Goal: Task Accomplishment & Management: Complete application form

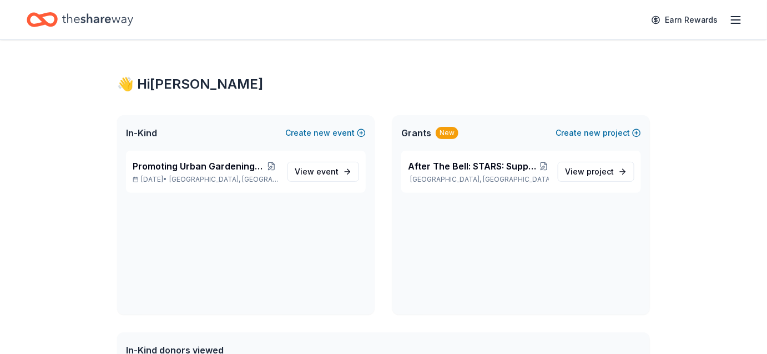
click at [739, 1] on html "Earn Rewards 👋 Hi [PERSON_NAME] In-Kind Create new event Promoting Urban Garden…" at bounding box center [383, 177] width 767 height 354
click at [296, 132] on button "Create new event" at bounding box center [325, 132] width 80 height 13
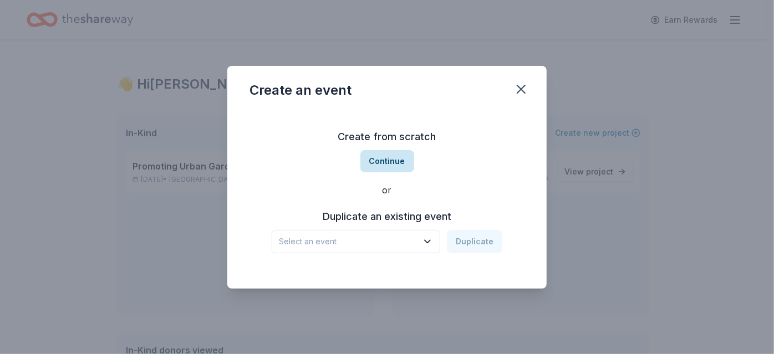
click at [381, 162] on button "Continue" at bounding box center [388, 161] width 54 height 22
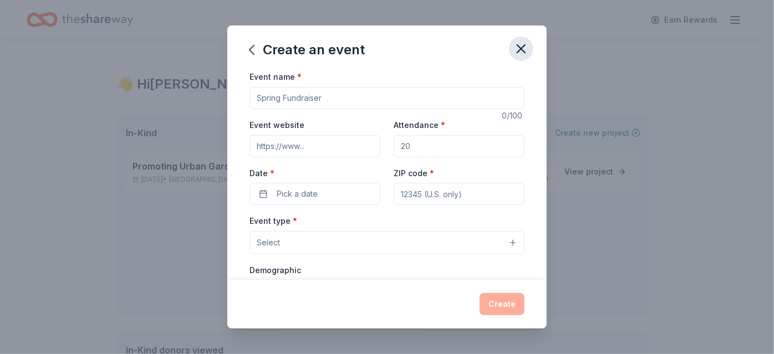
click at [522, 47] on icon "button" at bounding box center [522, 49] width 16 height 16
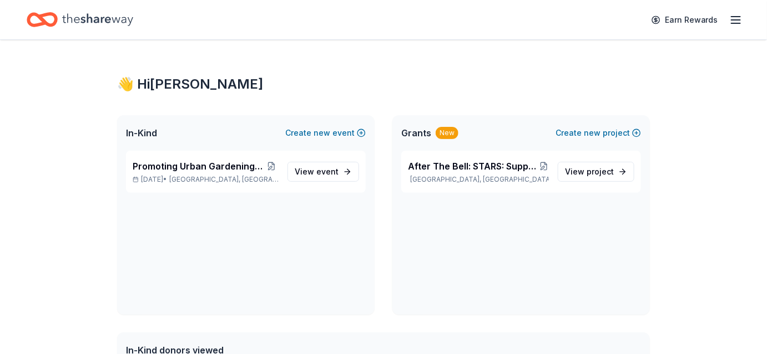
click at [146, 135] on span "In-Kind" at bounding box center [141, 132] width 31 height 13
click at [733, 14] on icon "button" at bounding box center [735, 19] width 13 height 13
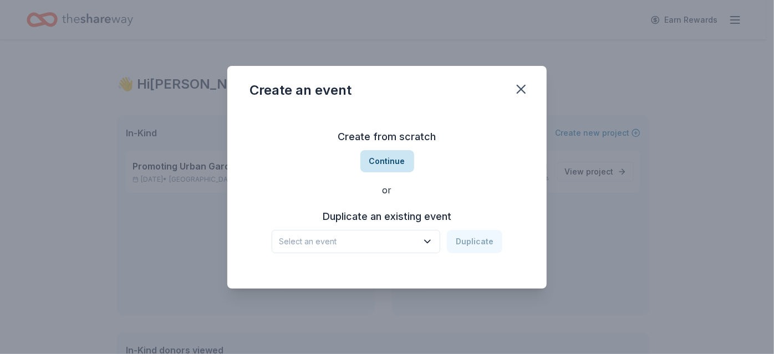
click at [392, 161] on button "Continue" at bounding box center [388, 161] width 54 height 22
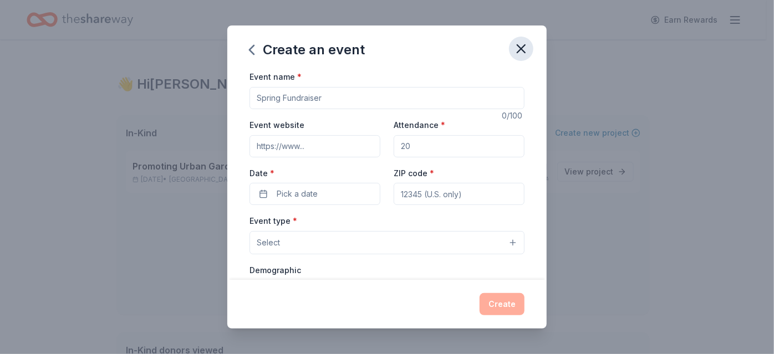
click at [523, 45] on icon "button" at bounding box center [522, 49] width 16 height 16
